Goal: Task Accomplishment & Management: Use online tool/utility

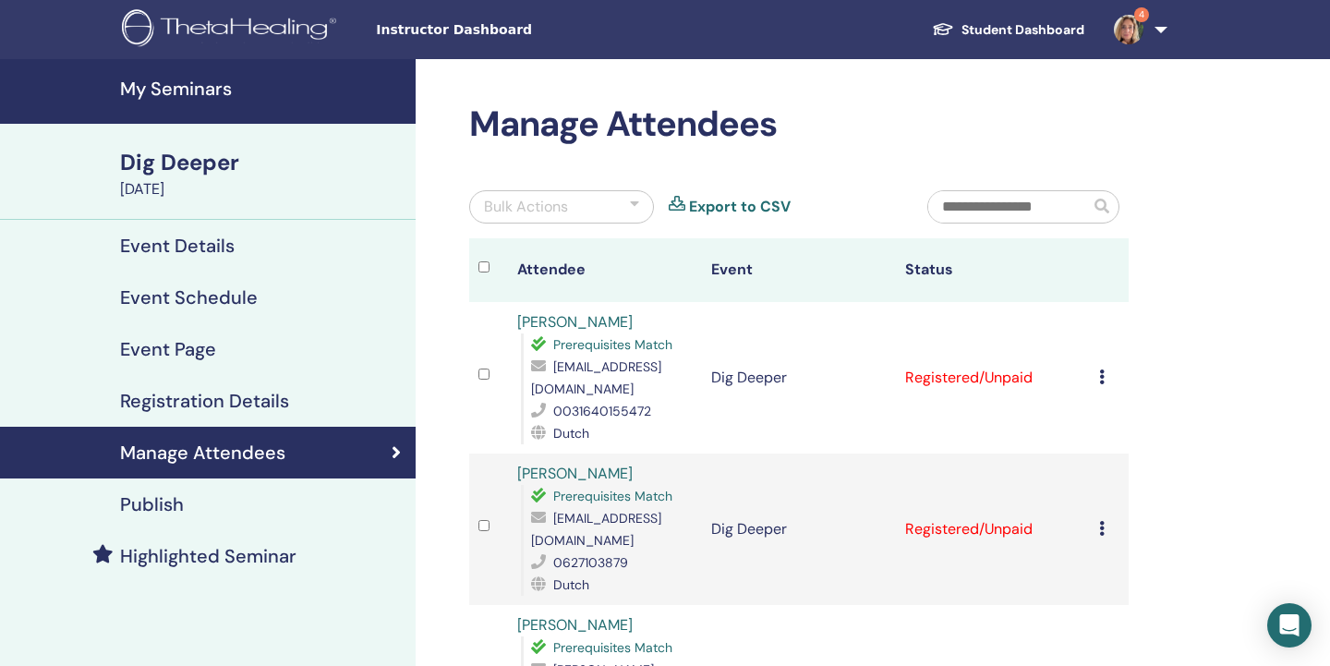
scroll to position [173, 0]
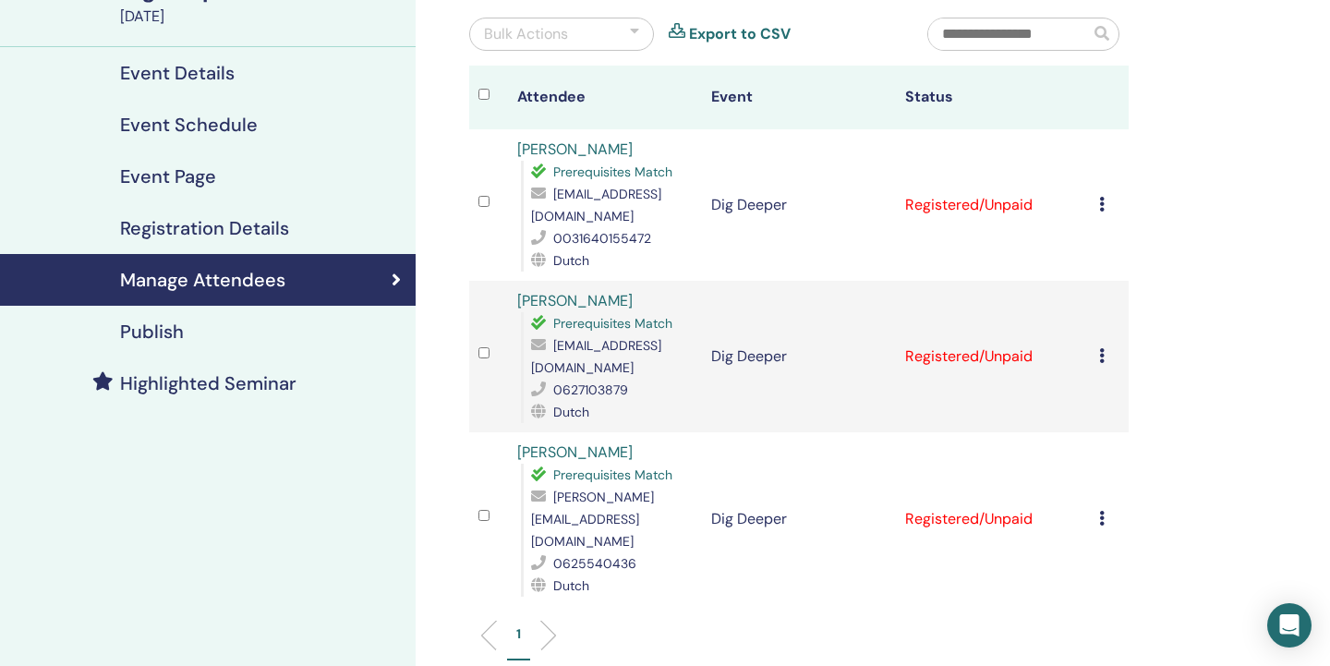
click at [1104, 197] on icon at bounding box center [1102, 204] width 6 height 15
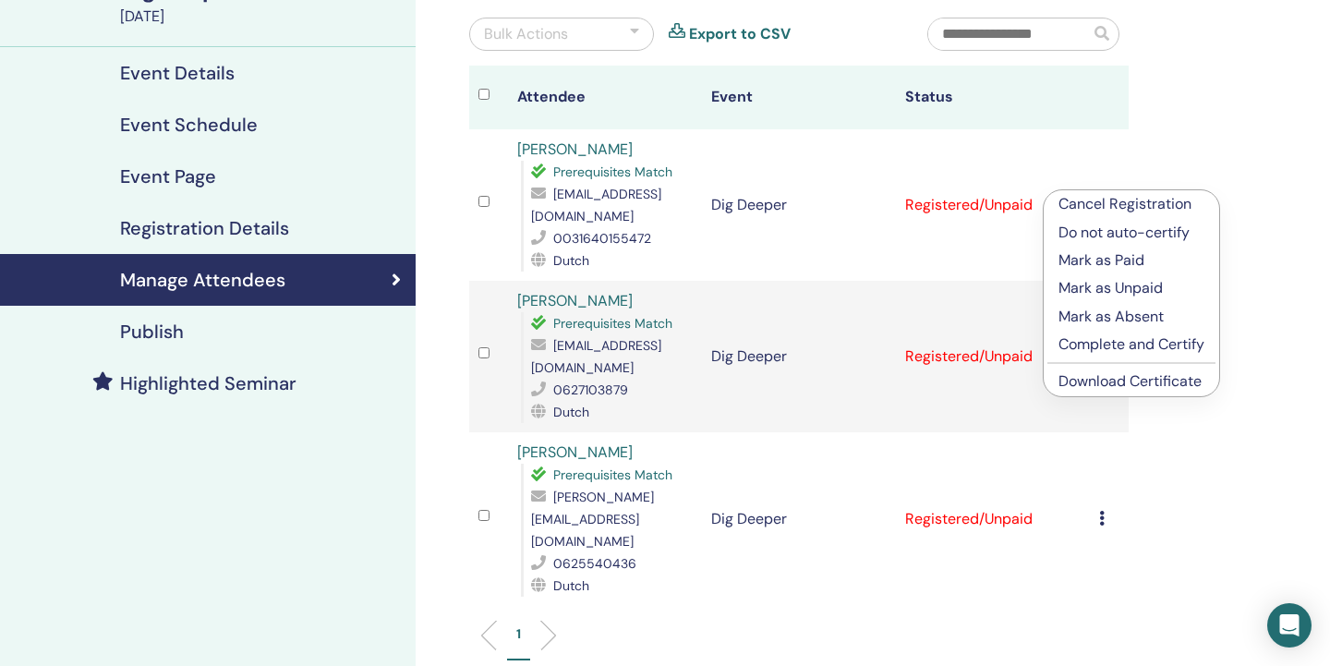
click at [1106, 341] on p "Complete and Certify" at bounding box center [1132, 345] width 146 height 22
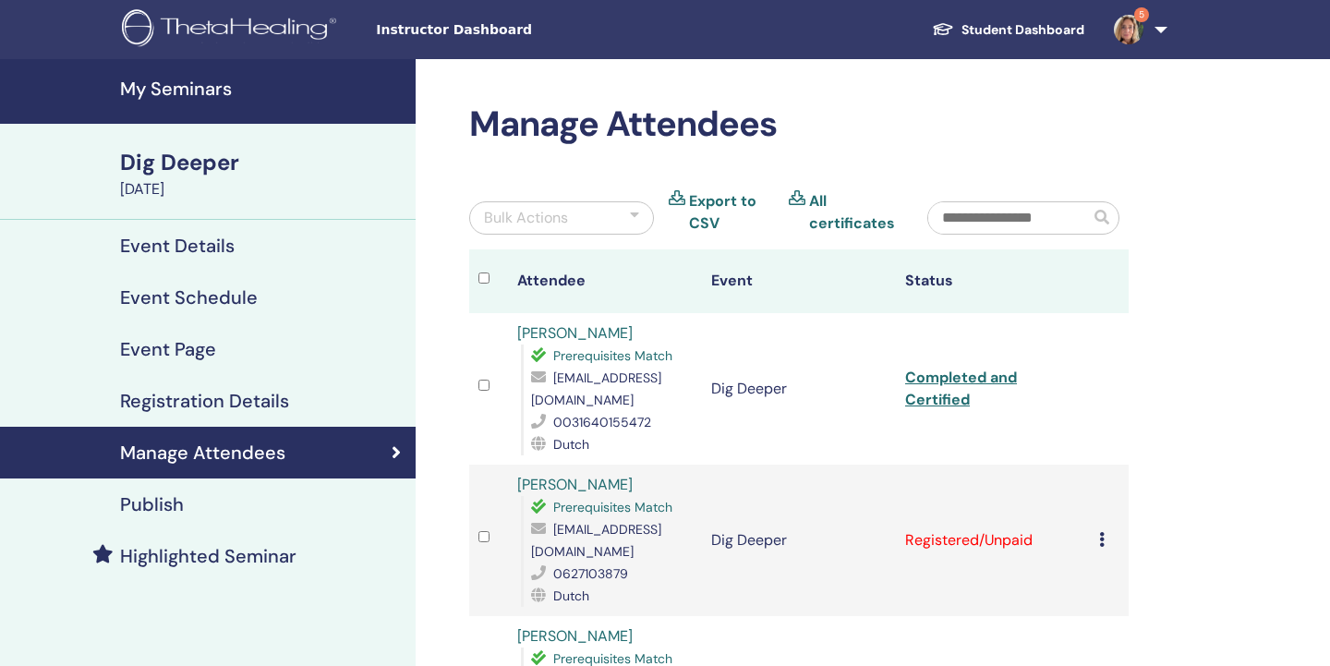
scroll to position [173, 0]
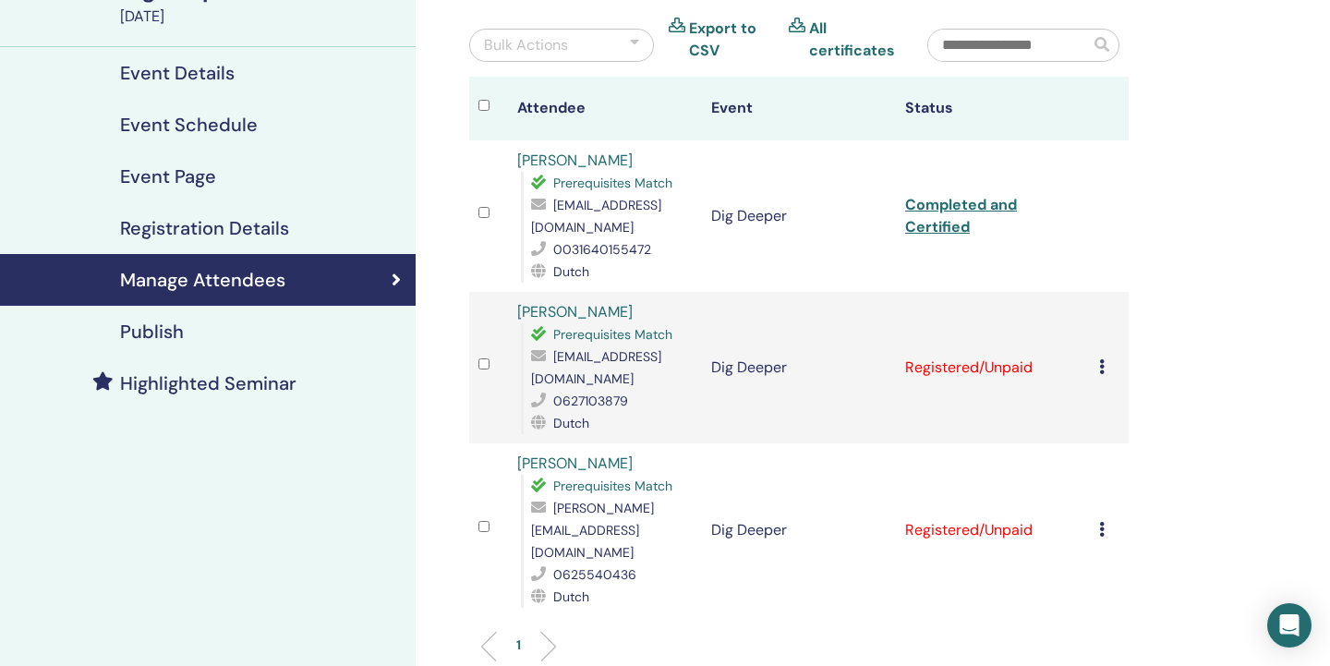
click at [1102, 359] on icon at bounding box center [1102, 366] width 6 height 15
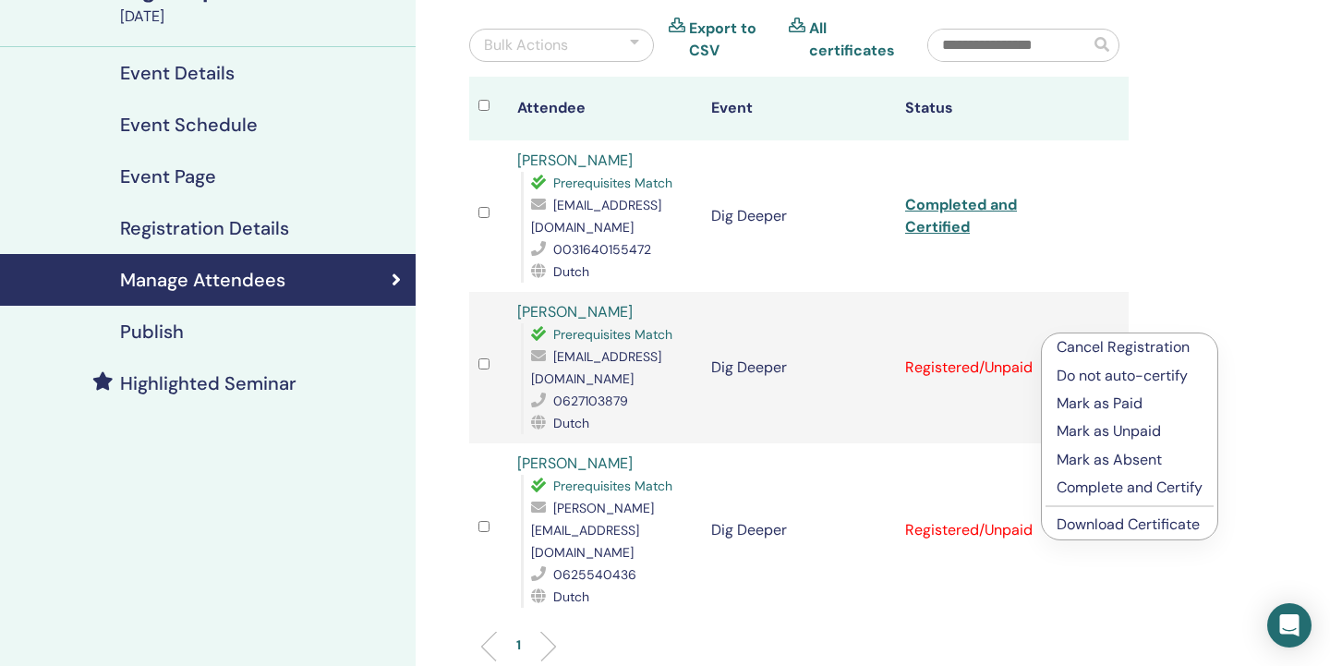
click at [1088, 481] on p "Complete and Certify" at bounding box center [1130, 488] width 146 height 22
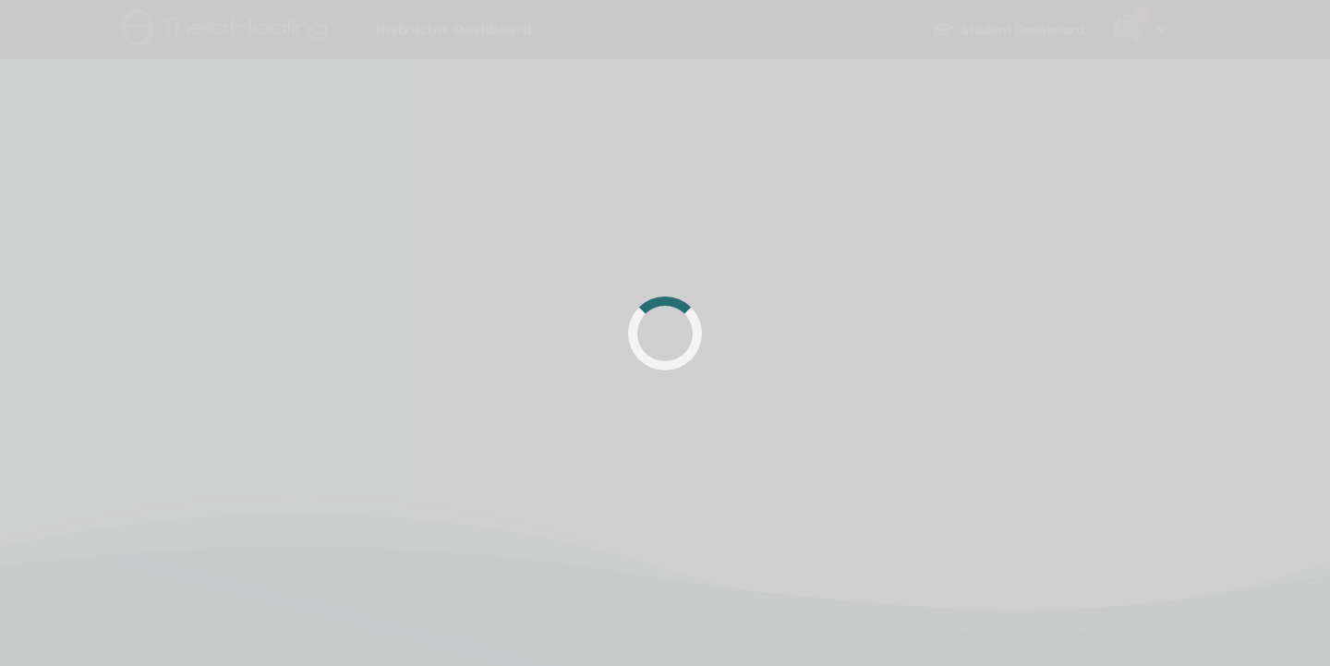
scroll to position [173, 0]
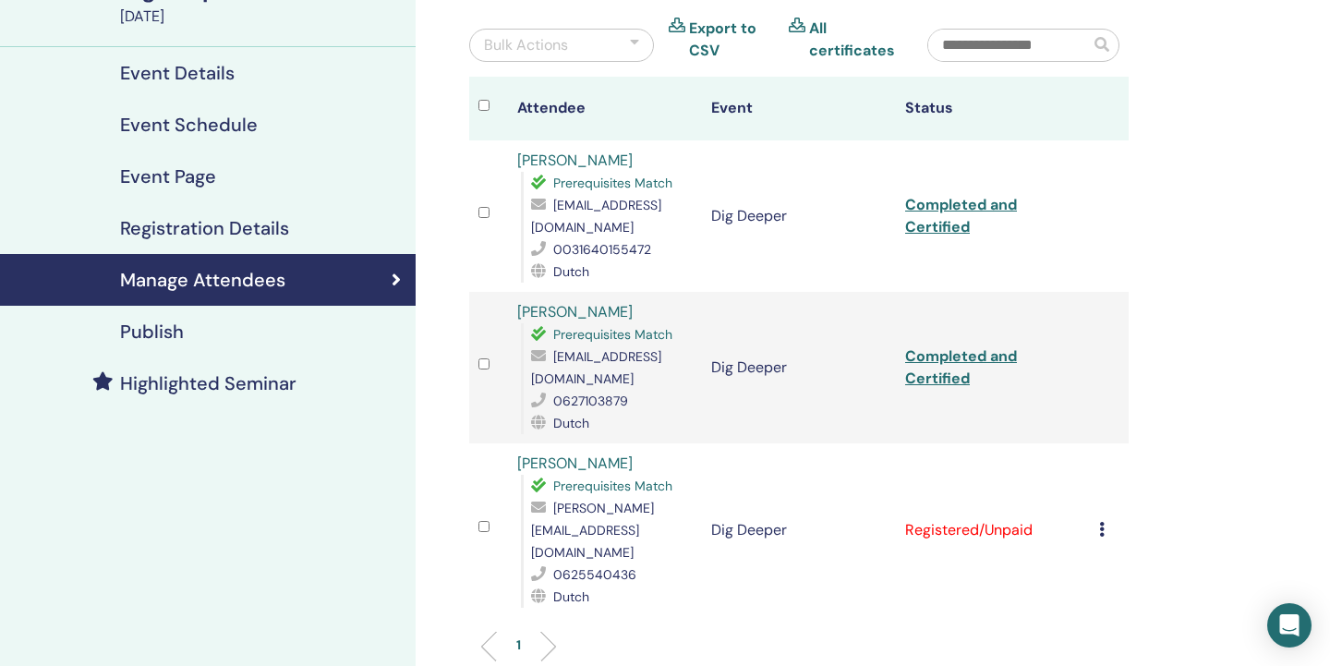
click at [1104, 522] on icon at bounding box center [1102, 529] width 6 height 15
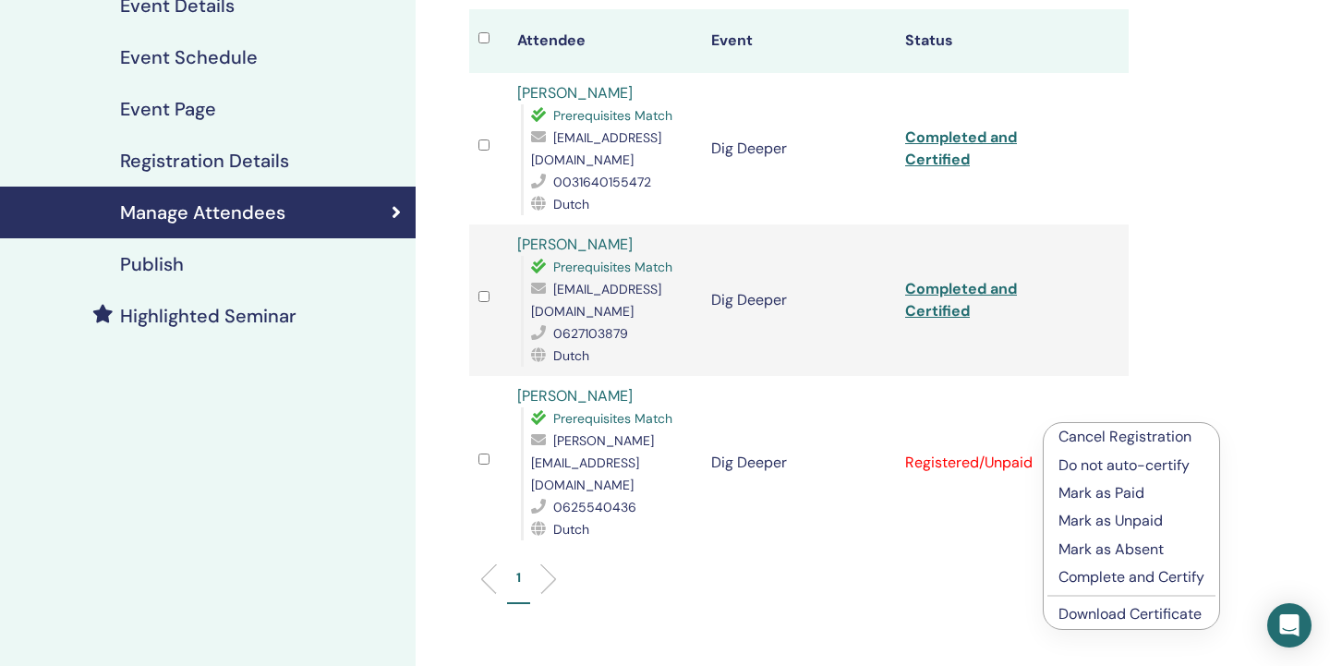
scroll to position [245, 0]
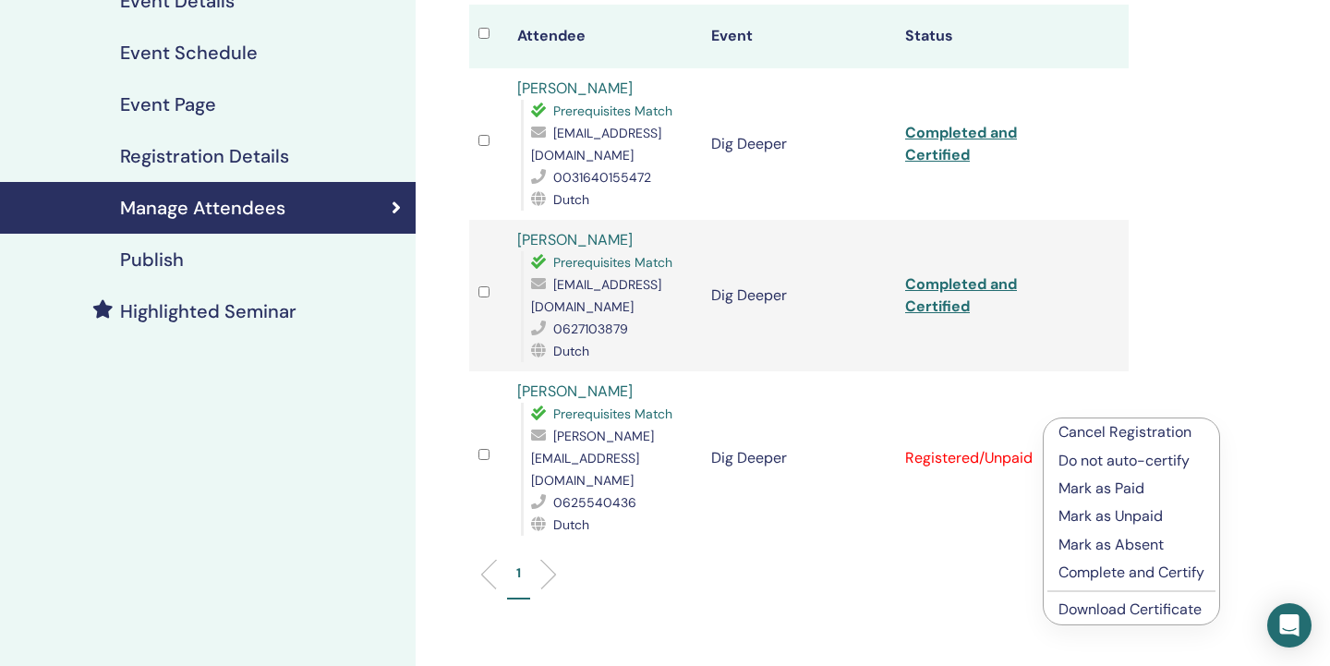
click at [1110, 564] on p "Complete and Certify" at bounding box center [1132, 573] width 146 height 22
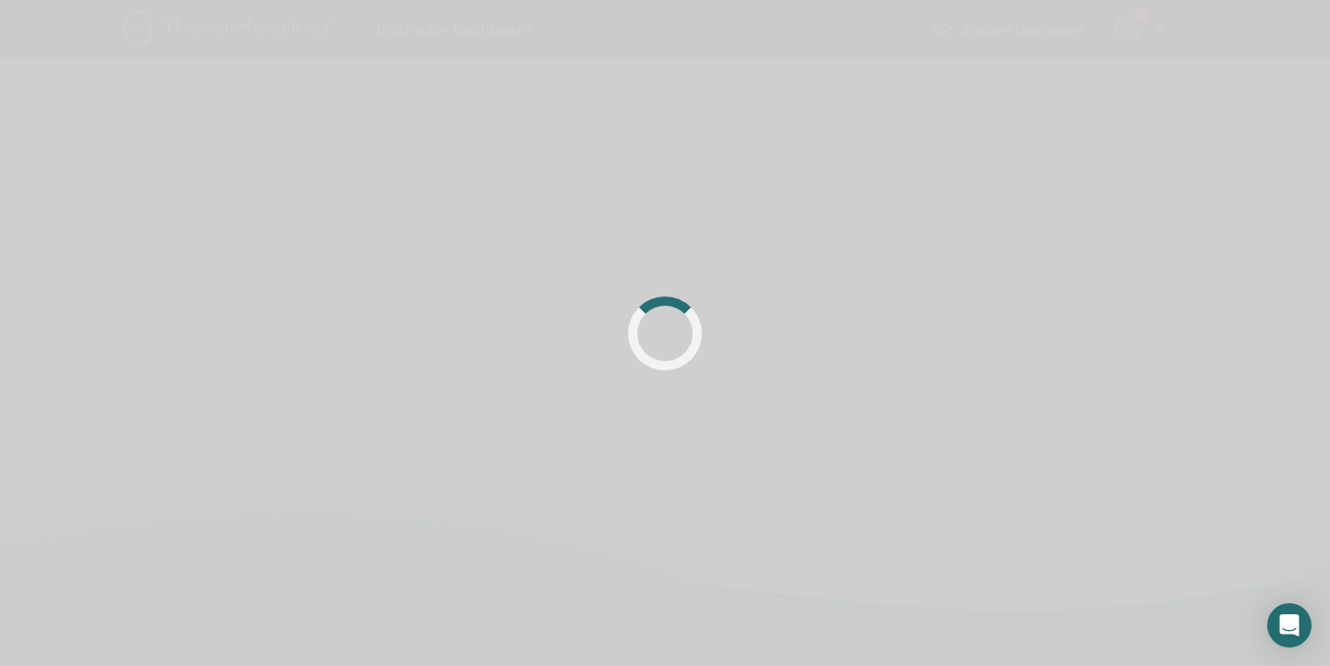
scroll to position [245, 0]
